Goal: Task Accomplishment & Management: Use online tool/utility

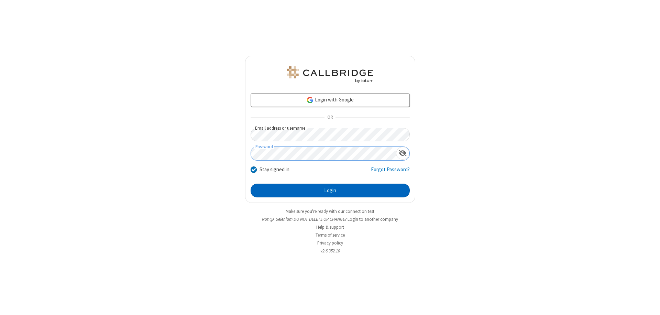
click at [330, 190] on button "Login" at bounding box center [330, 190] width 159 height 14
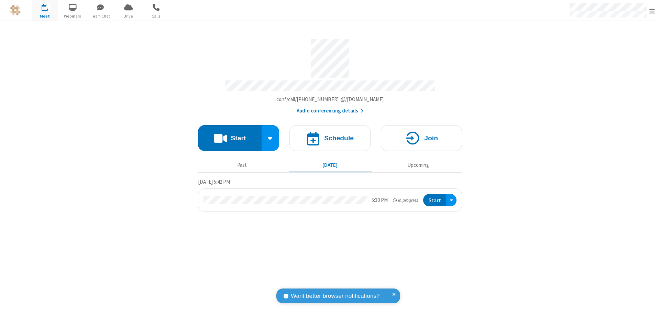
click at [230, 135] on button "Start" at bounding box center [230, 138] width 64 height 26
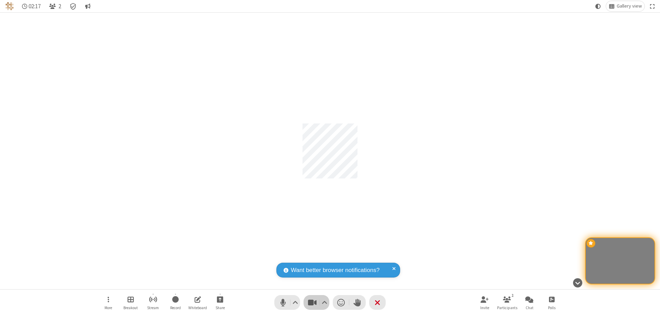
click at [312, 302] on span "Stop video (⌘+Shift+V)" at bounding box center [312, 302] width 10 height 10
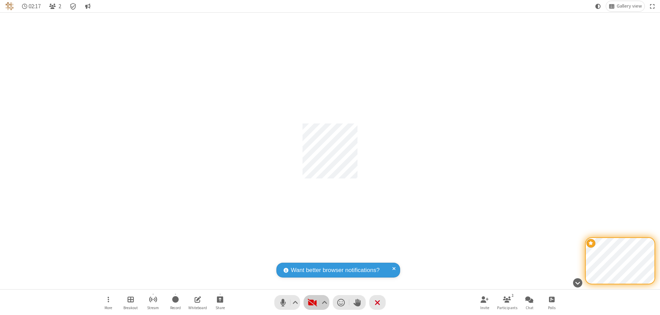
click at [312, 302] on span "Start video (⌘+Shift+V)" at bounding box center [312, 302] width 10 height 10
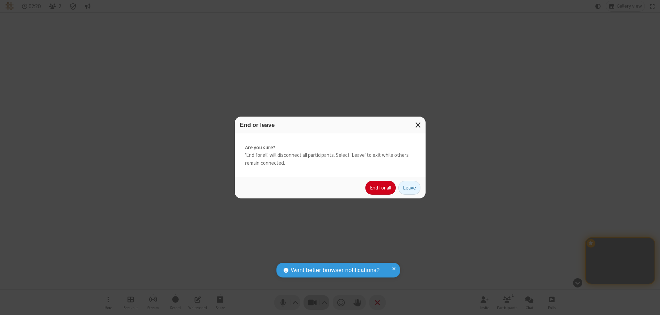
click at [381, 188] on button "End for all" at bounding box center [380, 188] width 30 height 14
